Goal: Information Seeking & Learning: Learn about a topic

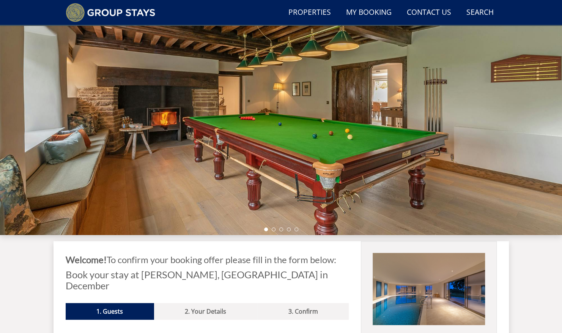
scroll to position [73, 0]
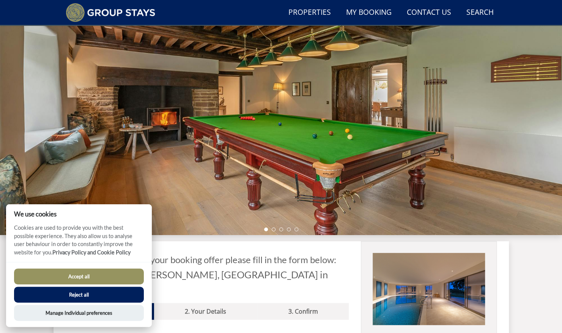
click at [90, 277] on button "Accept all" at bounding box center [79, 276] width 130 height 16
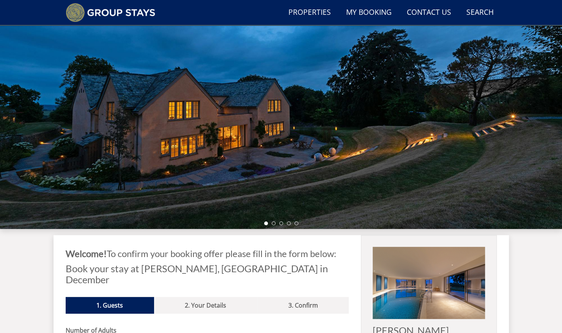
scroll to position [77, 0]
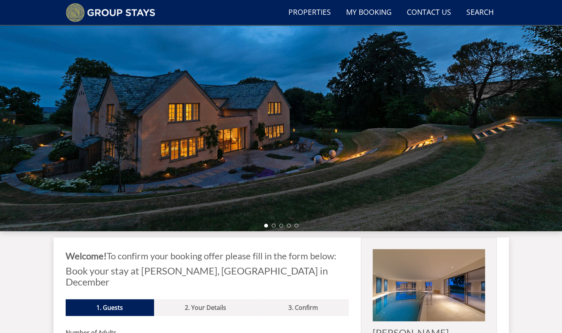
click at [214, 209] on div at bounding box center [281, 97] width 562 height 265
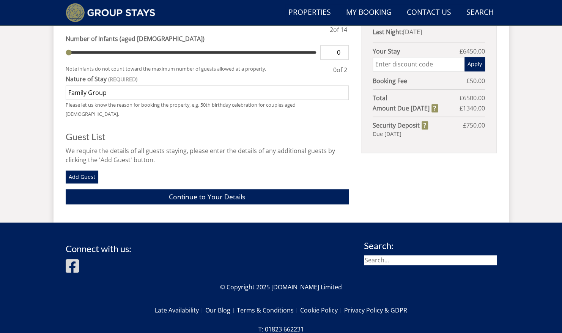
scroll to position [481, 0]
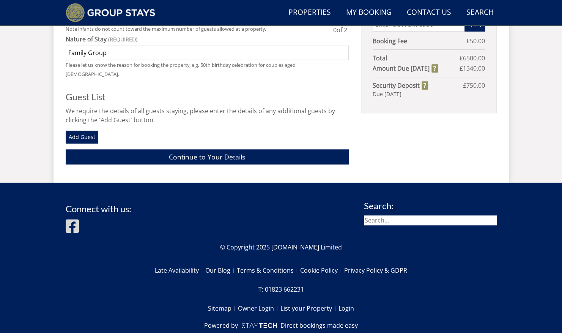
click at [382, 215] on input "search" at bounding box center [430, 220] width 133 height 10
type input "[PERSON_NAME]"
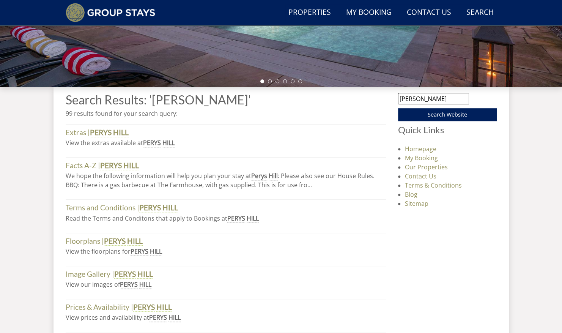
scroll to position [220, 0]
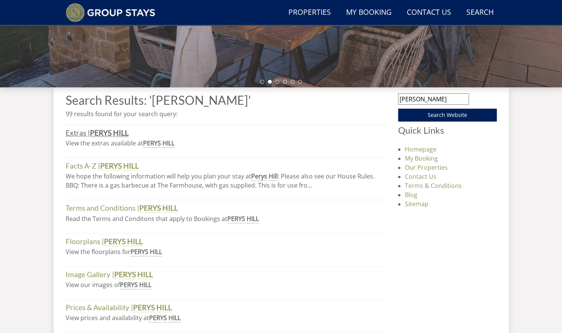
click at [108, 133] on strong "PERYS" at bounding box center [101, 132] width 22 height 9
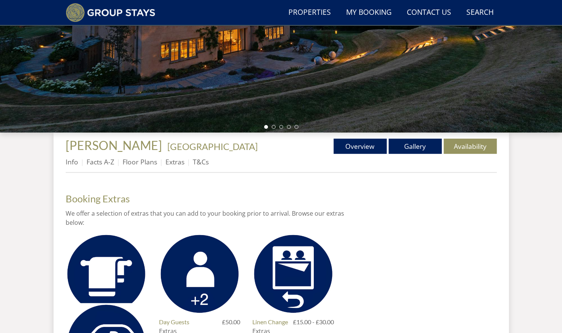
scroll to position [176, 0]
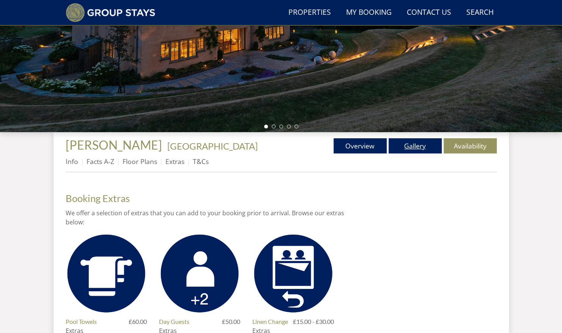
click at [410, 143] on link "Gallery" at bounding box center [414, 145] width 53 height 15
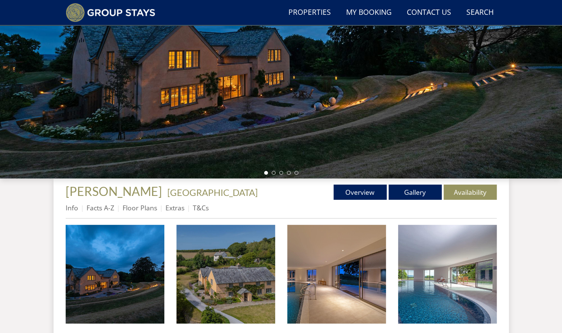
scroll to position [143, 0]
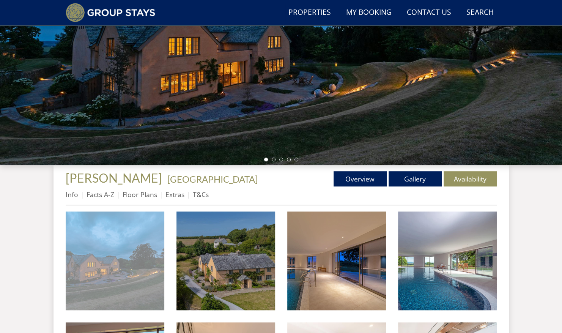
click at [127, 260] on img at bounding box center [115, 260] width 99 height 99
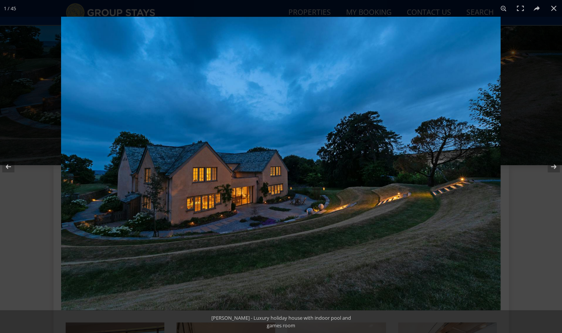
click at [409, 180] on img at bounding box center [280, 163] width 439 height 293
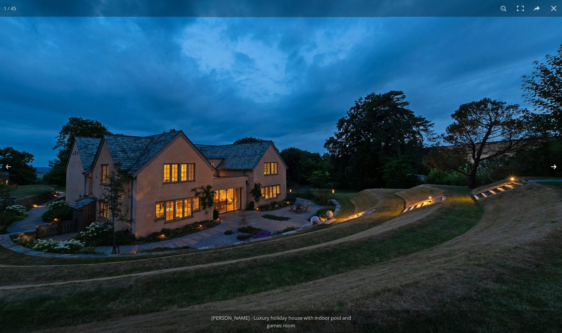
click at [553, 168] on button at bounding box center [548, 167] width 27 height 38
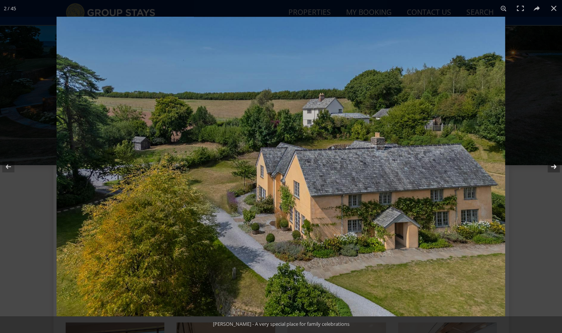
click at [553, 168] on button at bounding box center [548, 167] width 27 height 38
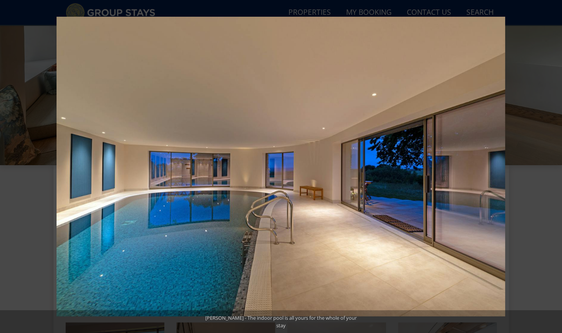
click at [553, 168] on button at bounding box center [548, 167] width 27 height 38
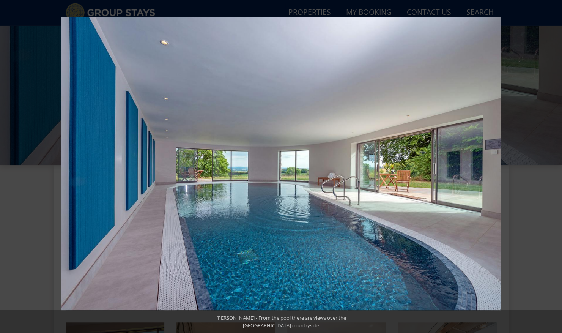
click at [553, 168] on button at bounding box center [548, 167] width 27 height 38
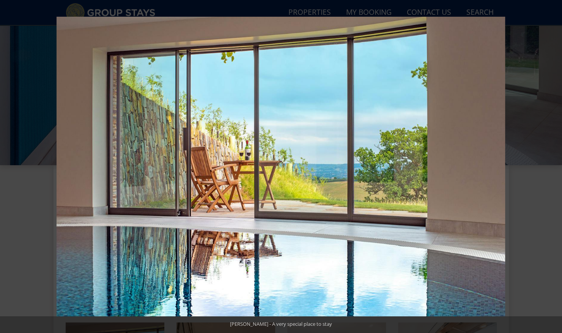
click at [553, 168] on button at bounding box center [548, 167] width 27 height 38
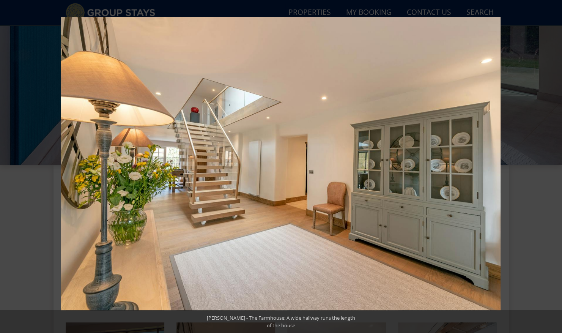
click at [553, 168] on button at bounding box center [548, 167] width 27 height 38
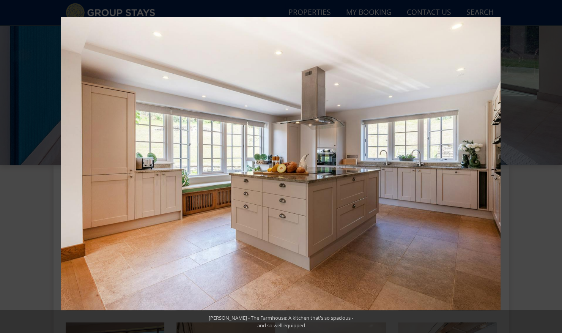
click at [553, 168] on button at bounding box center [548, 167] width 27 height 38
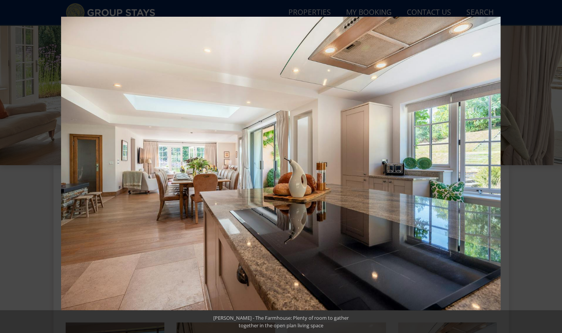
click at [553, 168] on button at bounding box center [548, 167] width 27 height 38
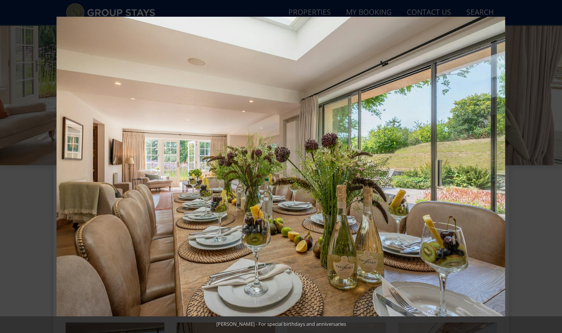
click at [553, 168] on button at bounding box center [548, 167] width 27 height 38
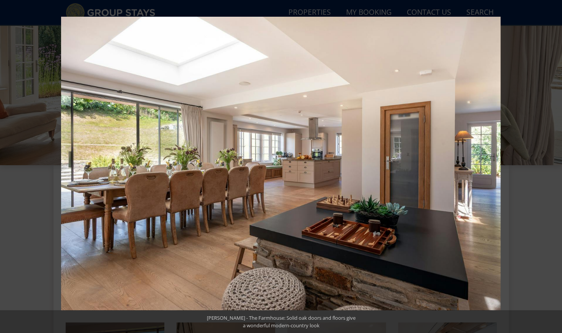
click at [553, 168] on button at bounding box center [548, 167] width 27 height 38
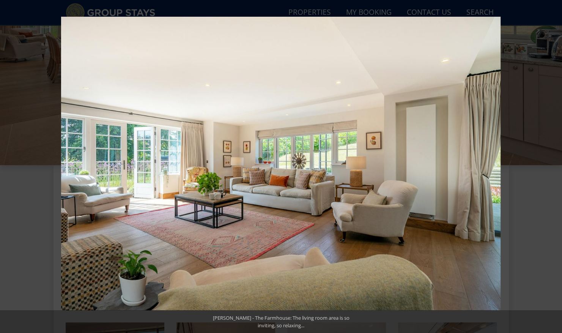
click at [553, 168] on button at bounding box center [548, 167] width 27 height 38
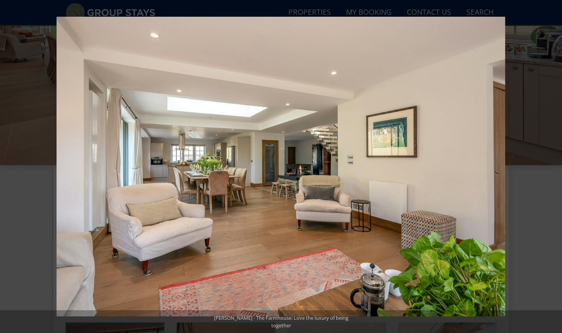
click at [553, 168] on button at bounding box center [548, 167] width 27 height 38
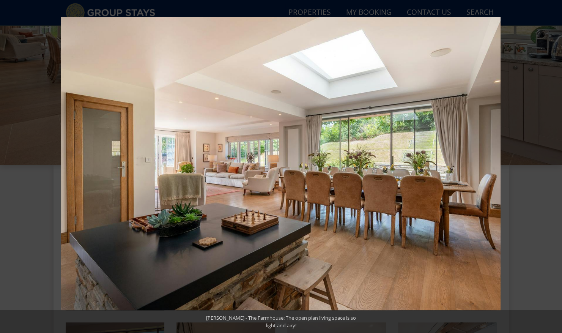
click at [553, 168] on button at bounding box center [548, 167] width 27 height 38
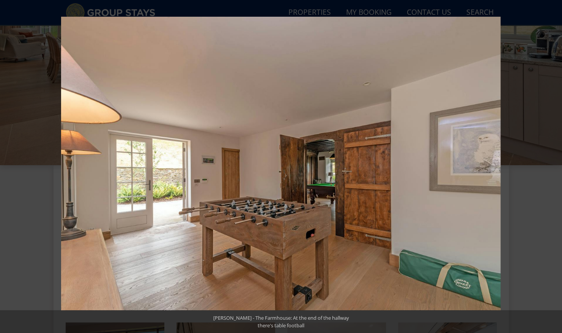
click at [553, 168] on button at bounding box center [548, 167] width 27 height 38
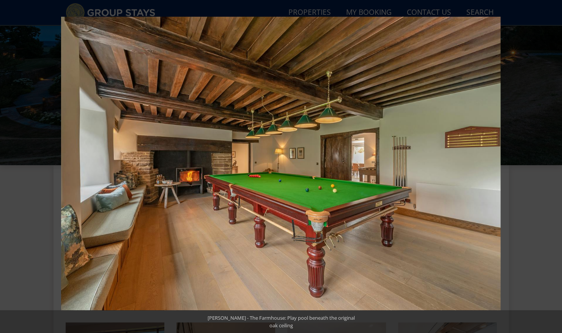
click at [553, 168] on button at bounding box center [548, 167] width 27 height 38
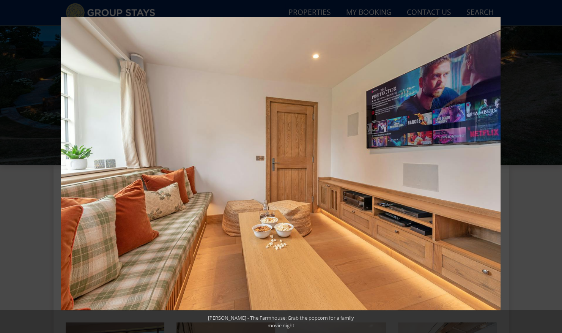
click at [553, 168] on button at bounding box center [548, 167] width 27 height 38
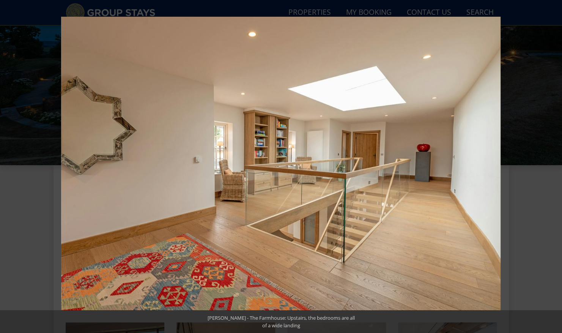
click at [553, 168] on button at bounding box center [548, 167] width 27 height 38
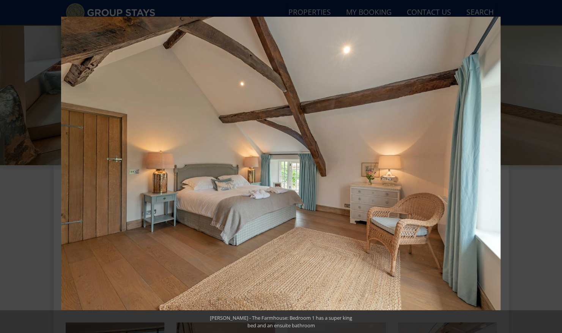
click at [553, 168] on button at bounding box center [548, 167] width 27 height 38
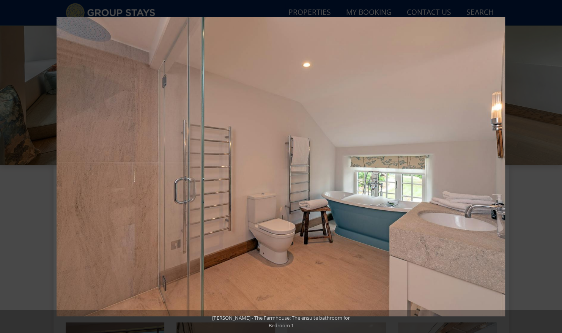
click at [553, 168] on button at bounding box center [548, 167] width 27 height 38
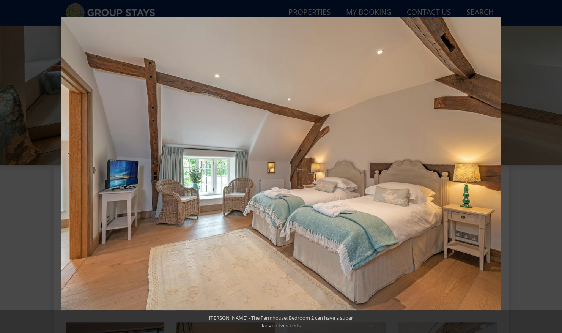
click at [553, 168] on button at bounding box center [548, 167] width 27 height 38
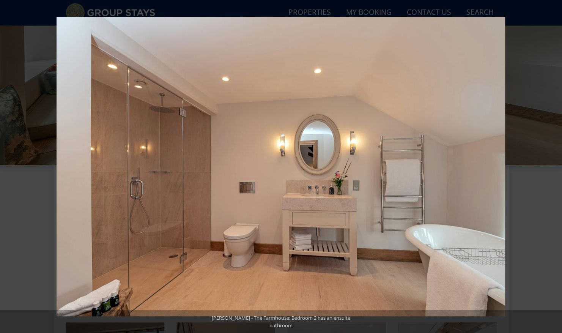
click at [553, 168] on button at bounding box center [548, 167] width 27 height 38
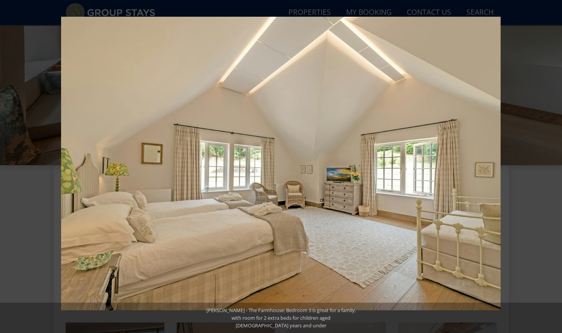
click at [553, 168] on button at bounding box center [548, 167] width 27 height 38
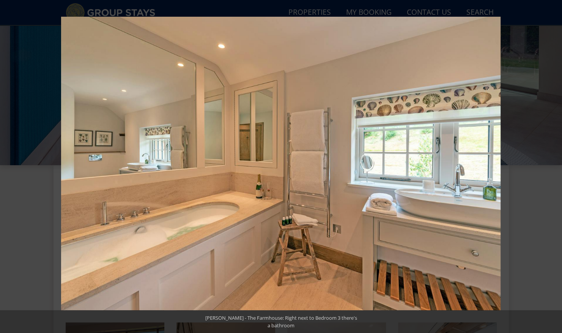
click at [553, 168] on button at bounding box center [548, 167] width 27 height 38
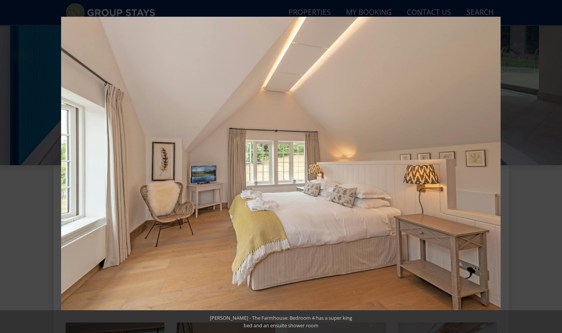
click at [553, 168] on button at bounding box center [548, 167] width 27 height 38
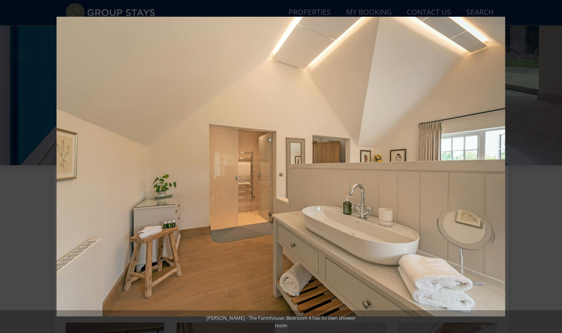
click at [553, 168] on button at bounding box center [548, 167] width 27 height 38
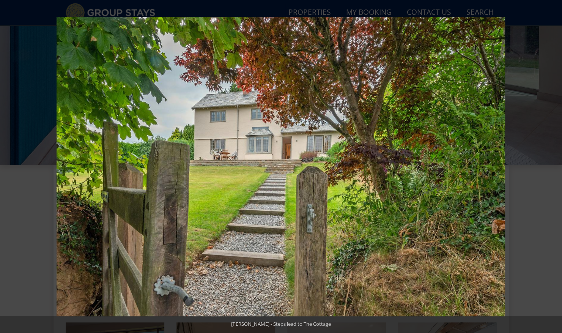
click at [553, 168] on button at bounding box center [548, 167] width 27 height 38
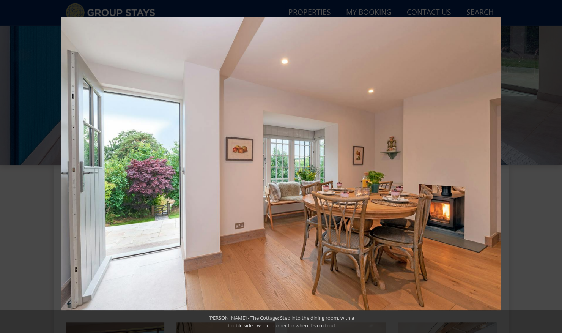
click at [553, 168] on button at bounding box center [548, 167] width 27 height 38
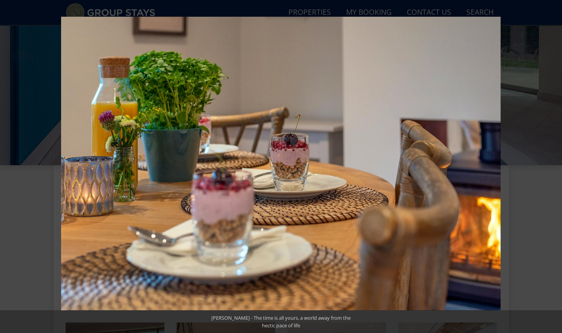
click at [553, 168] on button at bounding box center [548, 167] width 27 height 38
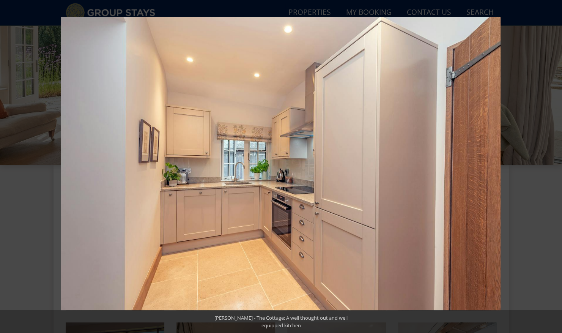
click at [553, 168] on button at bounding box center [548, 167] width 27 height 38
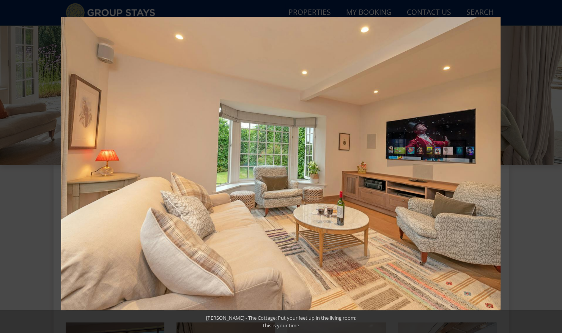
click at [553, 168] on button at bounding box center [548, 167] width 27 height 38
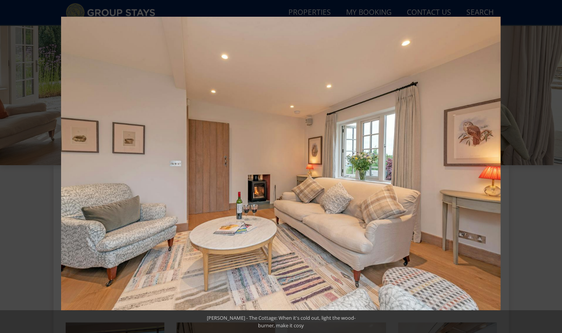
click at [553, 168] on button at bounding box center [548, 167] width 27 height 38
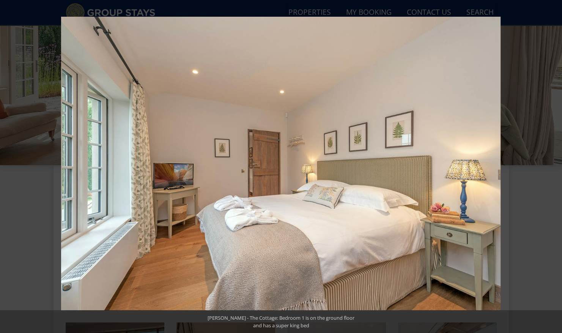
click at [553, 168] on button at bounding box center [548, 167] width 27 height 38
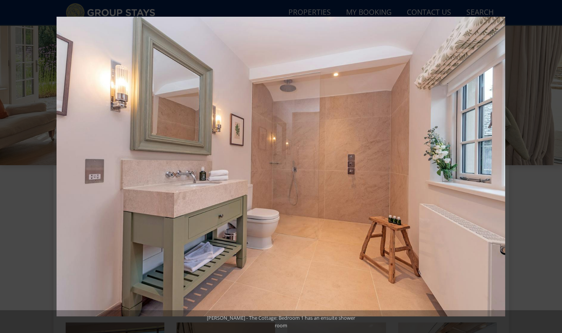
click at [553, 168] on button at bounding box center [548, 167] width 27 height 38
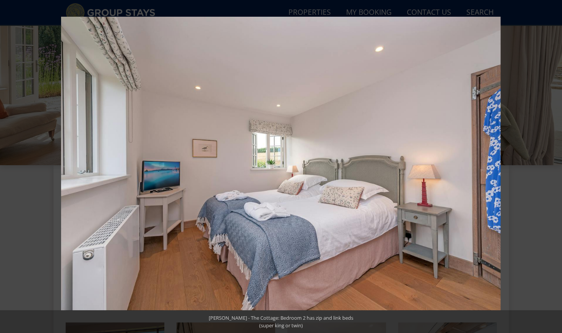
click at [553, 168] on button at bounding box center [548, 167] width 27 height 38
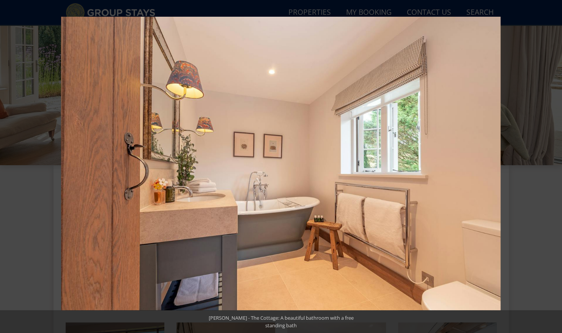
click at [553, 168] on button at bounding box center [548, 167] width 27 height 38
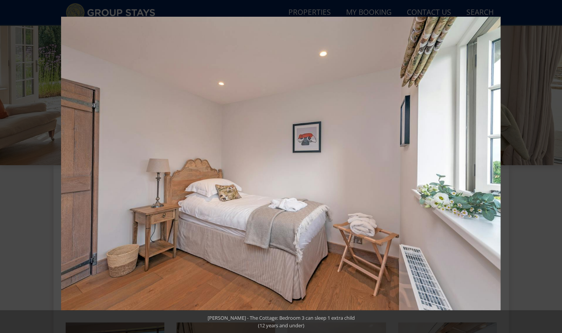
click at [553, 168] on button at bounding box center [548, 167] width 27 height 38
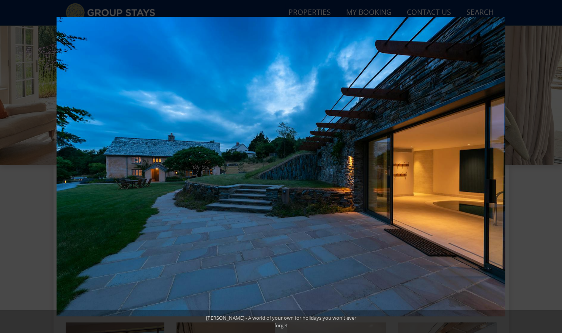
click at [553, 168] on button at bounding box center [548, 167] width 27 height 38
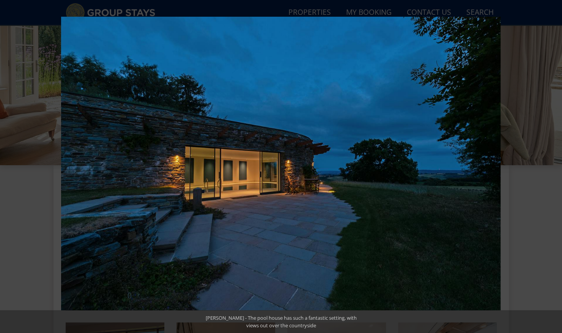
click at [553, 168] on button at bounding box center [548, 167] width 27 height 38
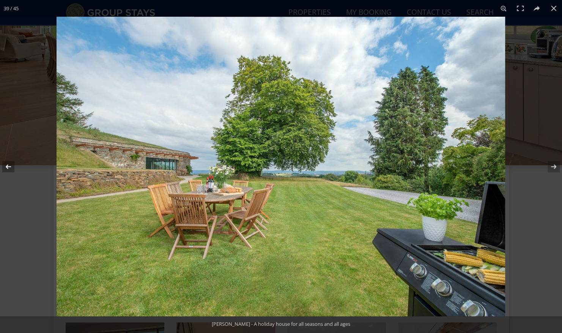
click at [13, 163] on button at bounding box center [13, 167] width 27 height 38
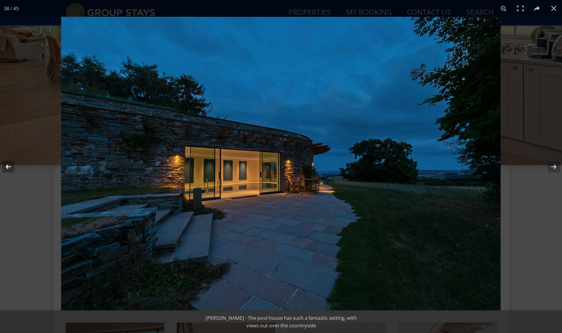
click at [13, 163] on button at bounding box center [13, 167] width 27 height 38
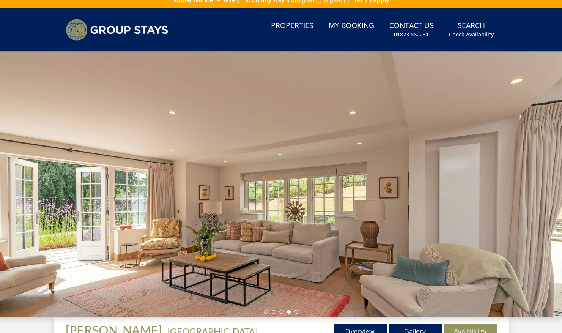
scroll to position [0, 0]
